Goal: Transaction & Acquisition: Download file/media

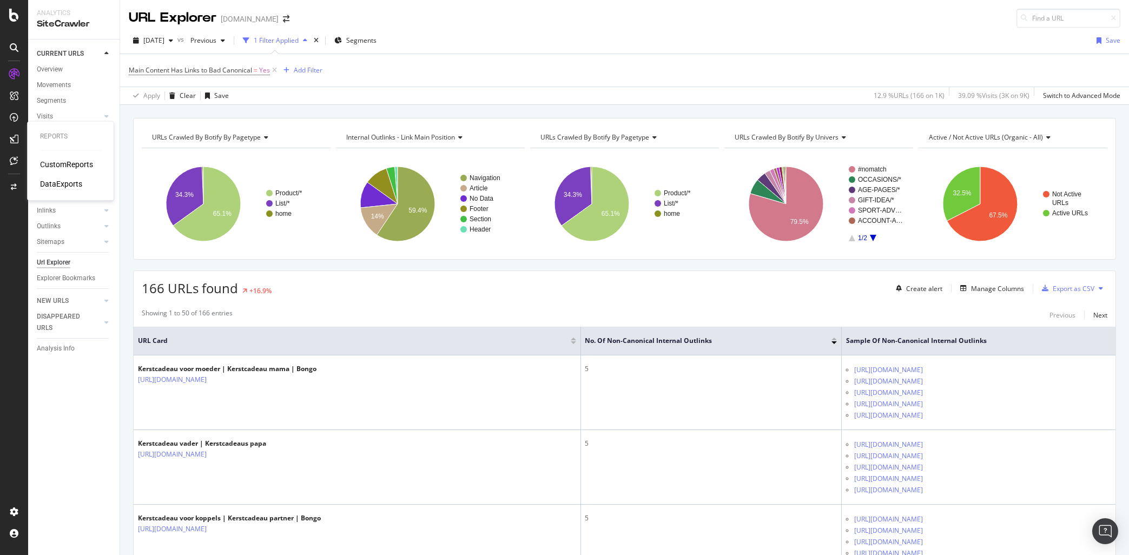
click at [62, 181] on div "DataExports" at bounding box center [61, 184] width 42 height 11
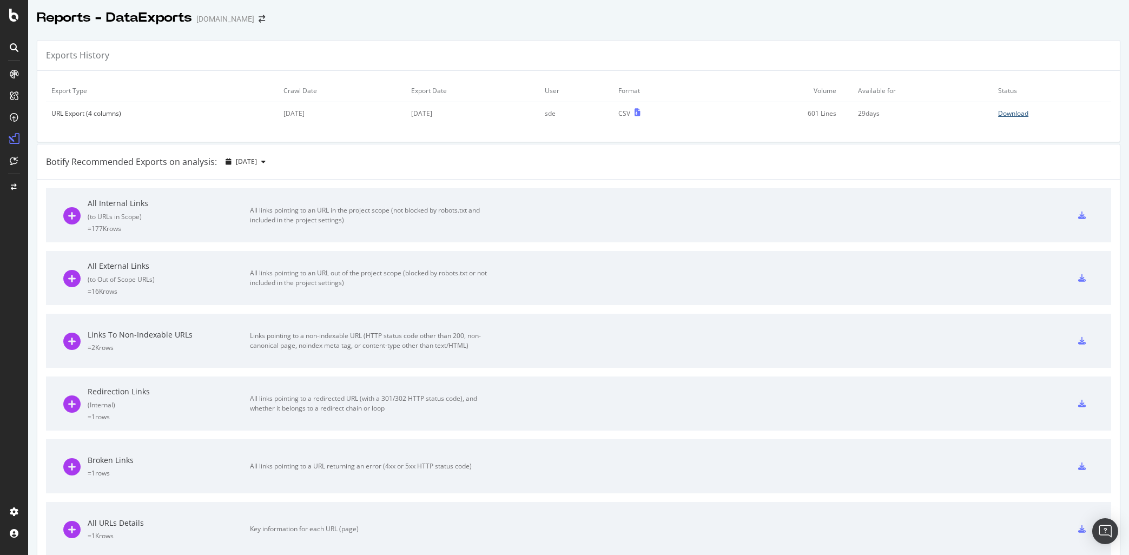
click at [1018, 115] on div "Download" at bounding box center [1013, 113] width 30 height 9
